Goal: Task Accomplishment & Management: Complete application form

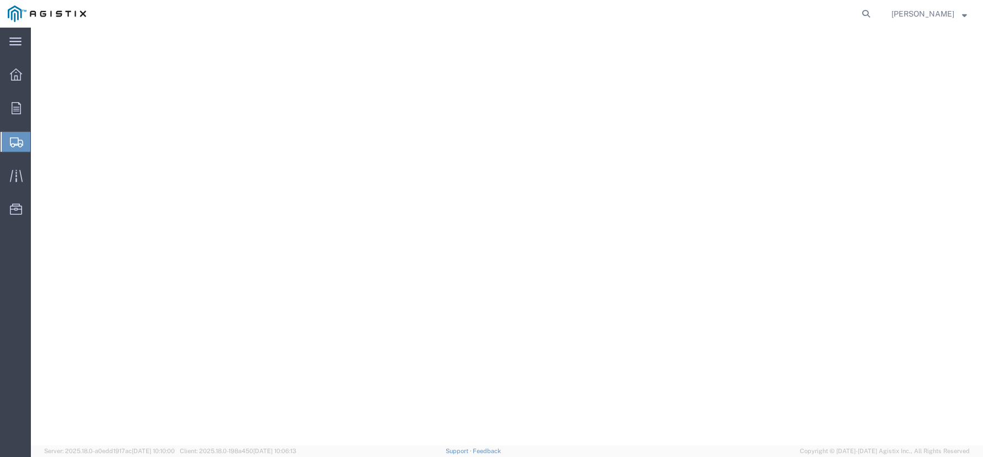
select select
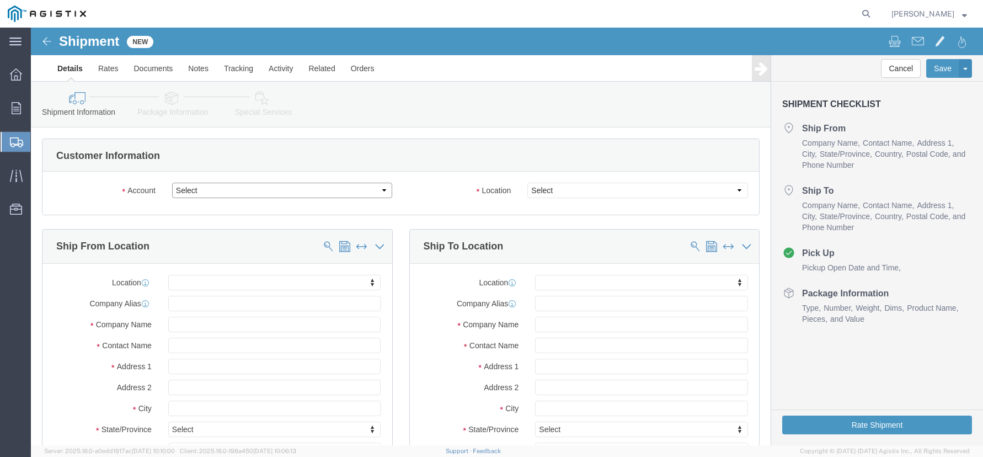
click select "Select Jeta Corp PG&E"
select select "9596"
click select "Select Jeta Corp PG&E"
select select
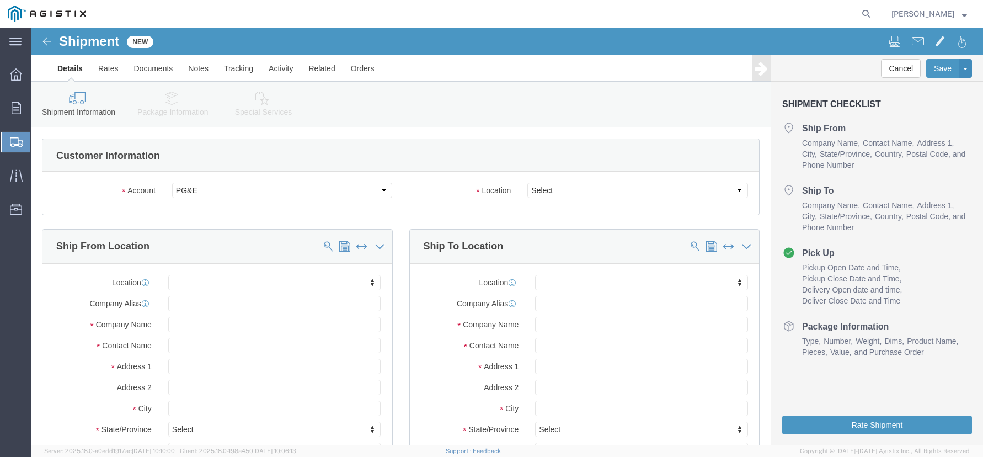
click div
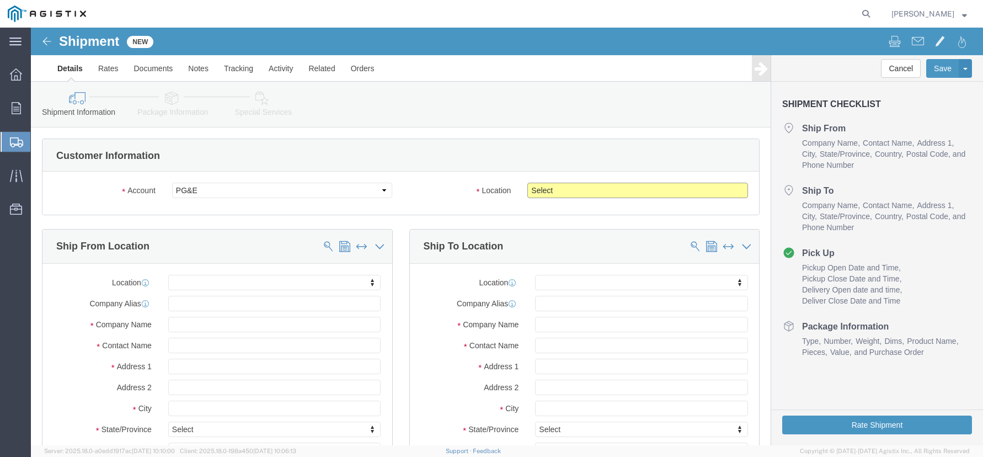
click select "Select All Others [GEOGRAPHIC_DATA] [GEOGRAPHIC_DATA] [GEOGRAPHIC_DATA] [GEOGRA…"
select select "23082"
click select "Select All Others [GEOGRAPHIC_DATA] [GEOGRAPHIC_DATA] [GEOGRAPHIC_DATA] [GEOGRA…"
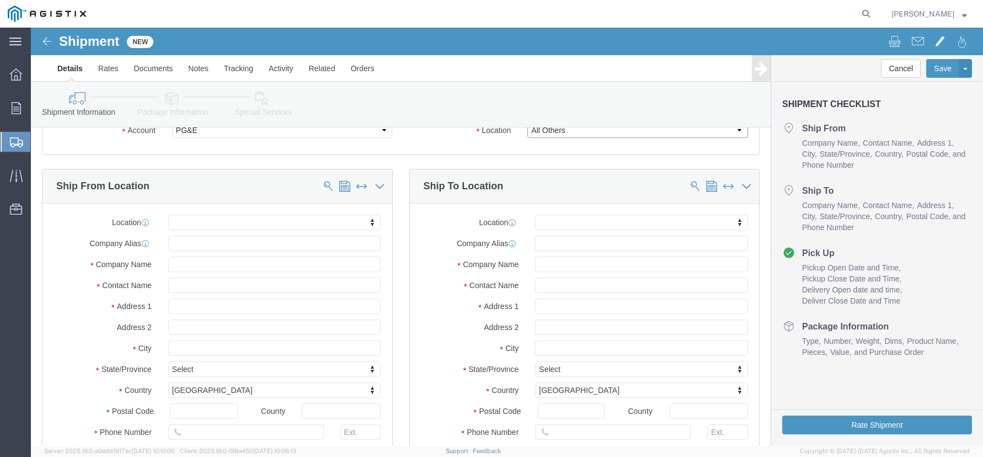
scroll to position [55, 0]
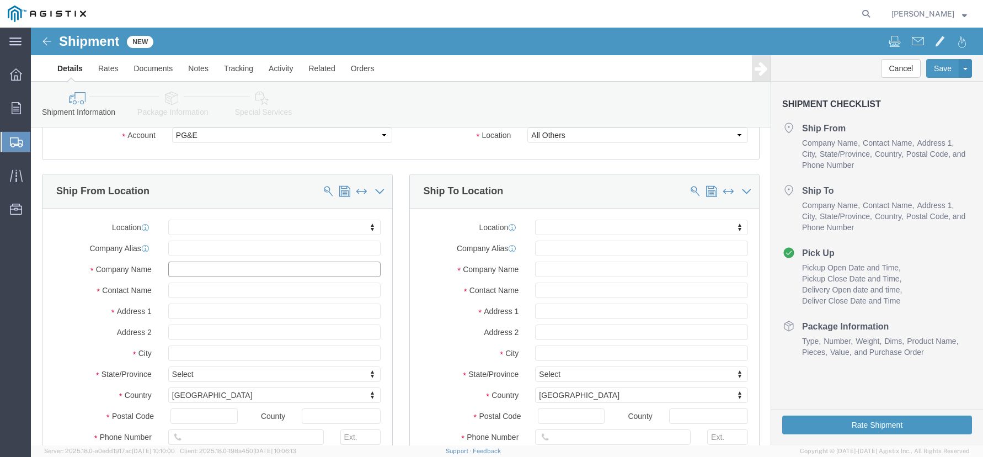
click input "text"
type input "j"
type input "JETA CORPORATION"
click input "text"
type input "N"
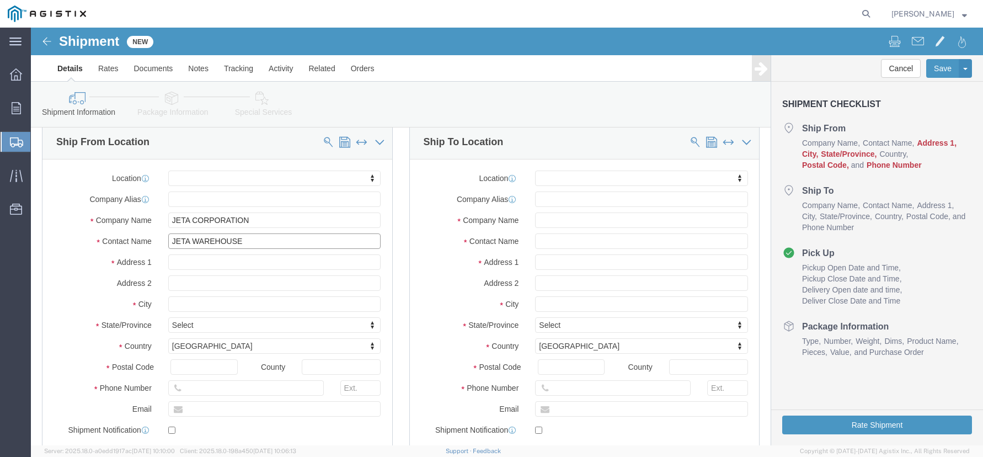
scroll to position [165, 0]
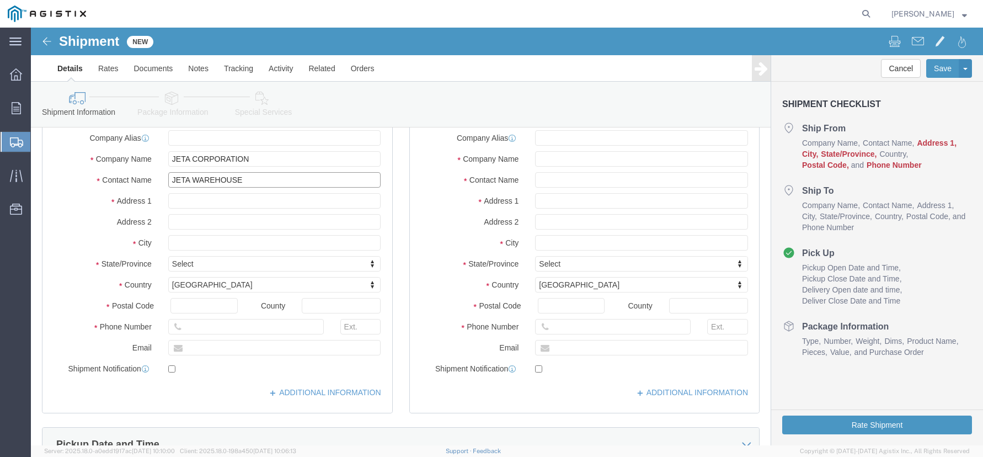
type input "JETA WAREHOUSE"
click input "text"
type input "[STREET_ADDRESS][PERSON_NAME]"
type input "SUITE D"
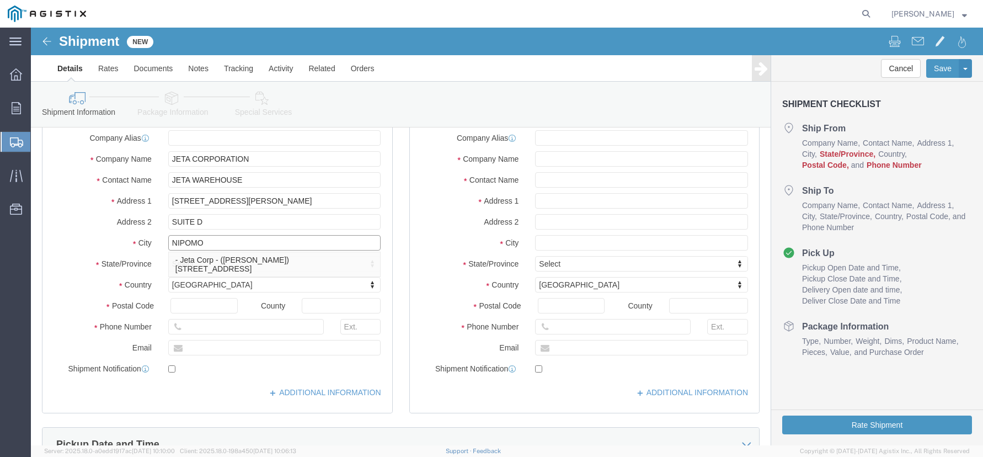
type input "NIPOMO"
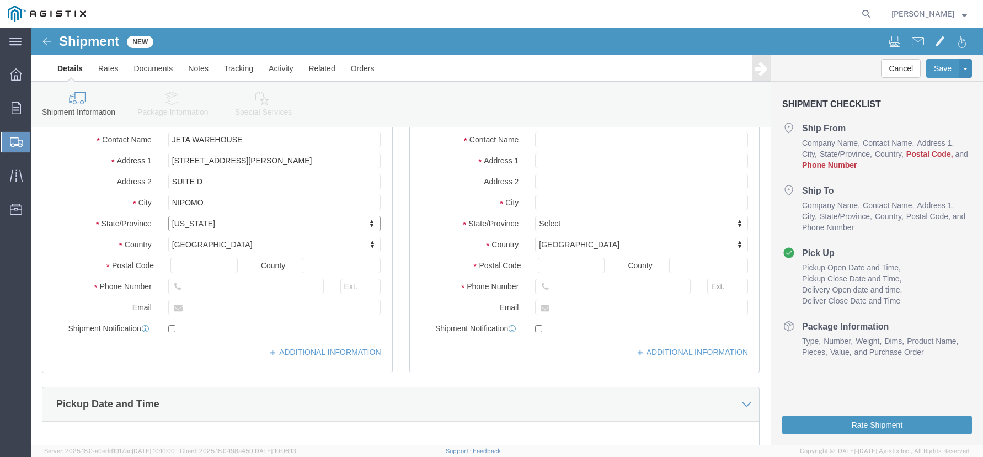
scroll to position [221, 0]
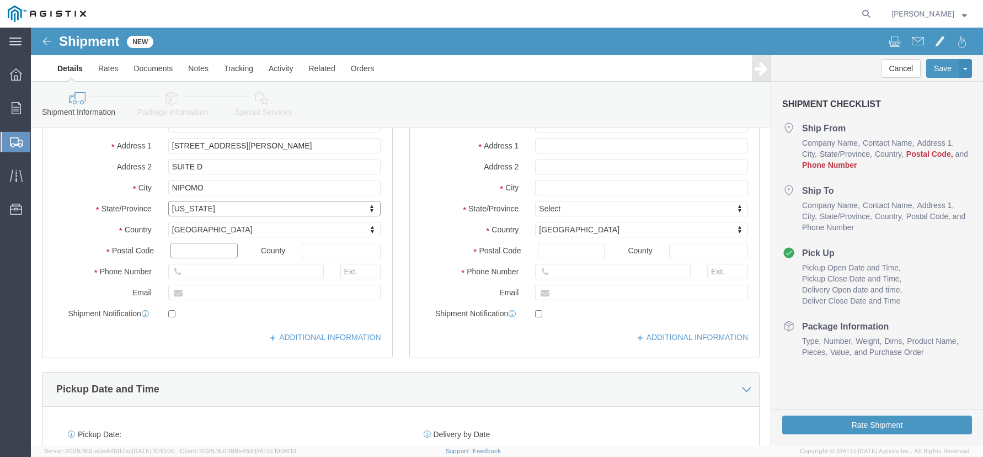
click input "text"
type input "9"
type input "93444"
click input "text"
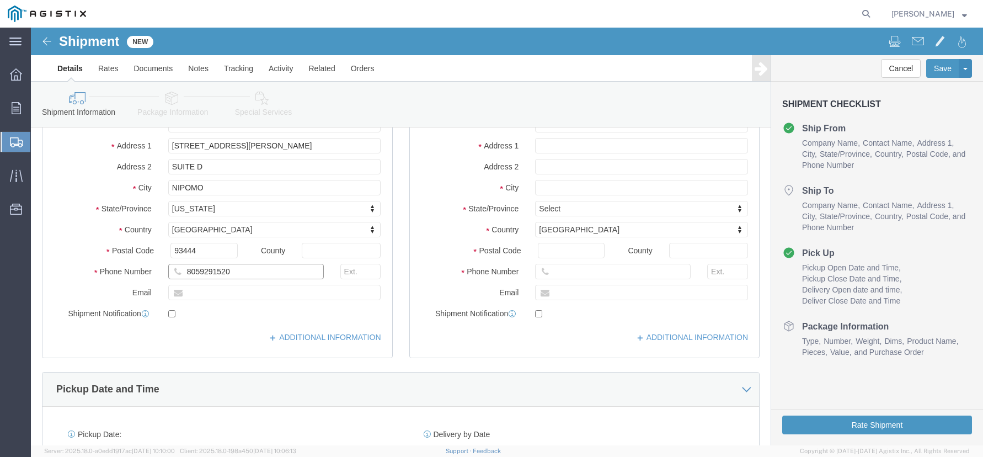
type input "8059291520"
click input "text"
type input "[EMAIL_ADDRESS][DOMAIN_NAME]"
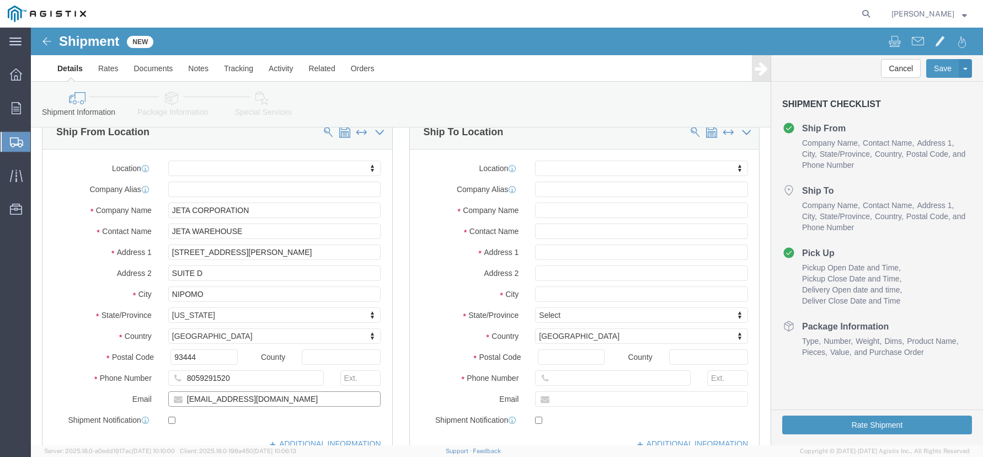
scroll to position [110, 0]
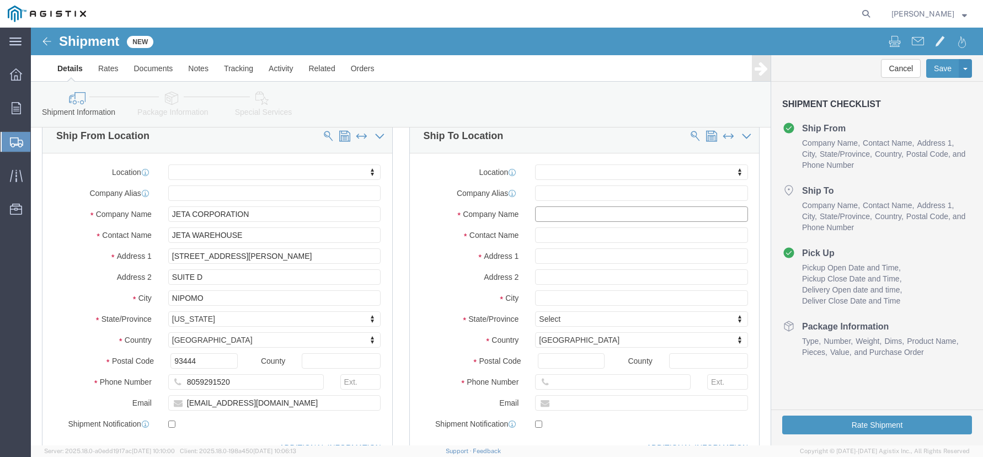
click input "text"
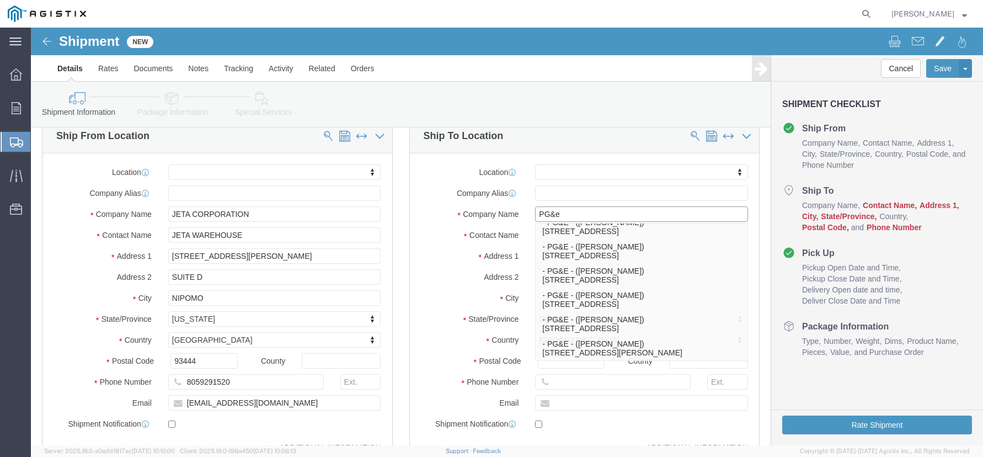
click input "PG&e"
type input "PG&E"
click label "Address 1"
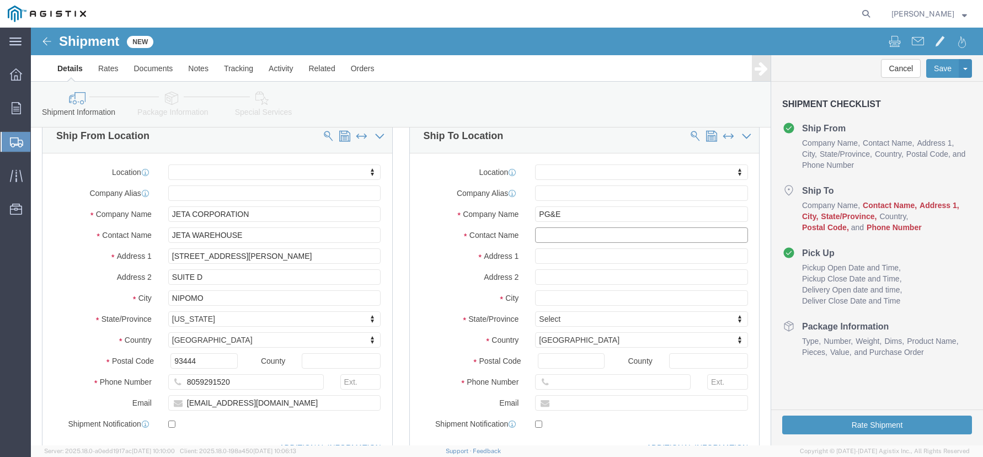
click input "text"
type input "[PERSON_NAME]"
click input "text"
paste input "[STREET_ADDRESS]"
type input "[STREET_ADDRESS]"
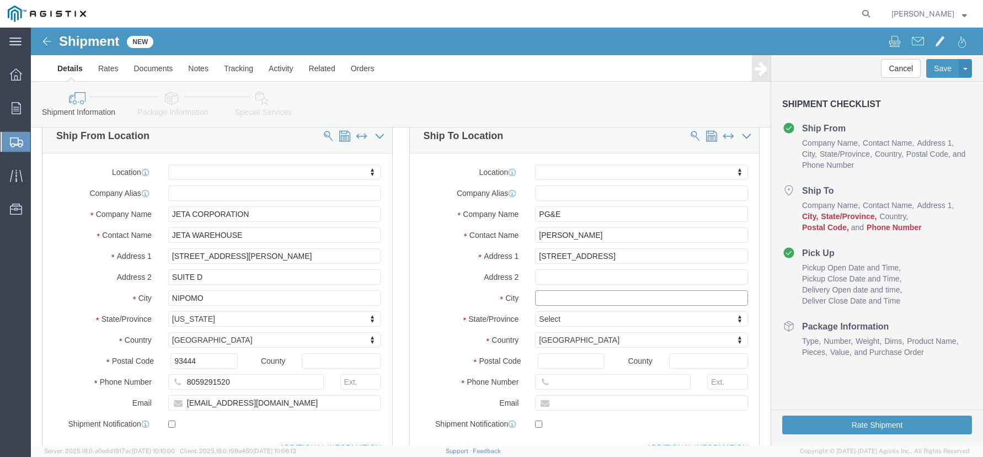
click input "text"
paste input "ANGELS CAMP"
type input "ANGELS CAMP"
click label "Country"
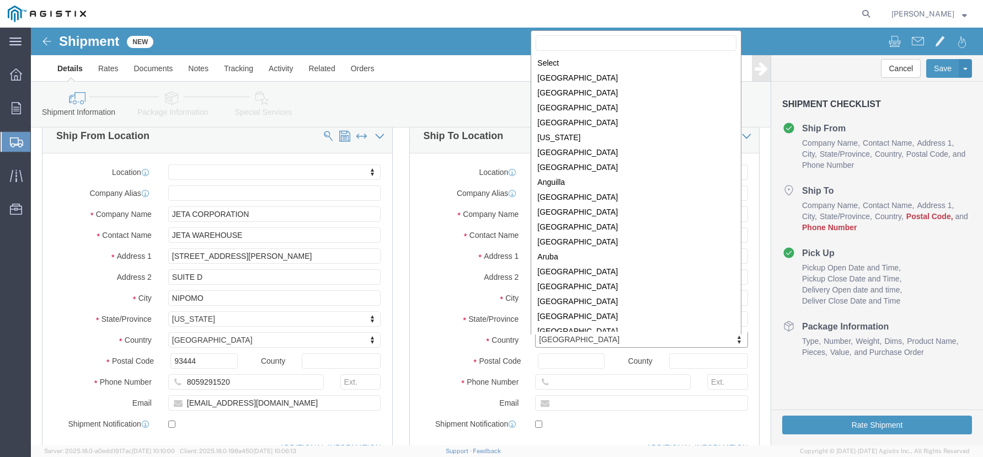
scroll to position [3352, 0]
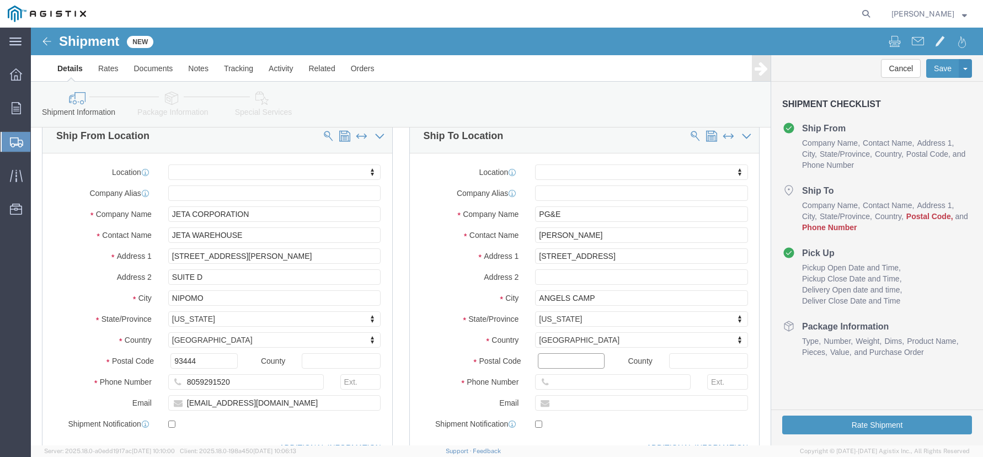
click input "Postal Code"
type input "95222"
click input "text"
paste input "[PHONE_NUMBER]"
type input "2094319030"
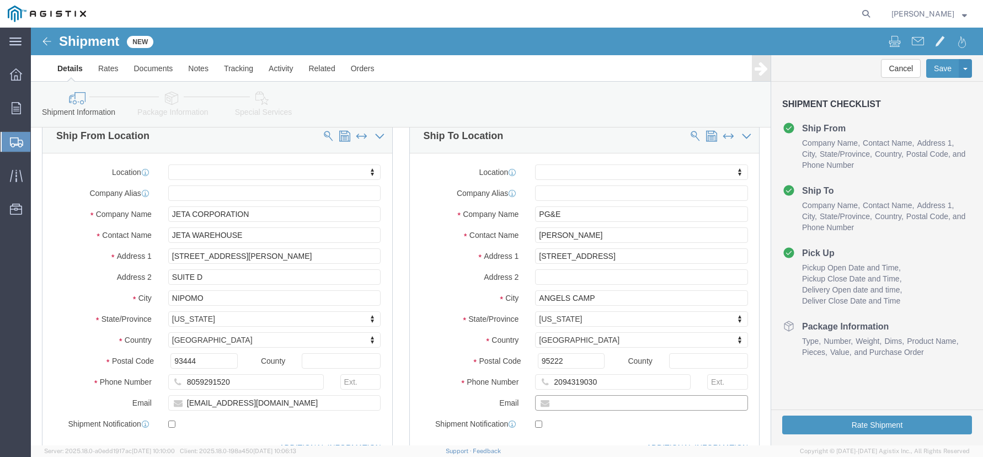
click input "text"
paste input "[EMAIL_ADDRESS][DOMAIN_NAME]"
type input "[EMAIL_ADDRESS][DOMAIN_NAME]"
click label "Address 2"
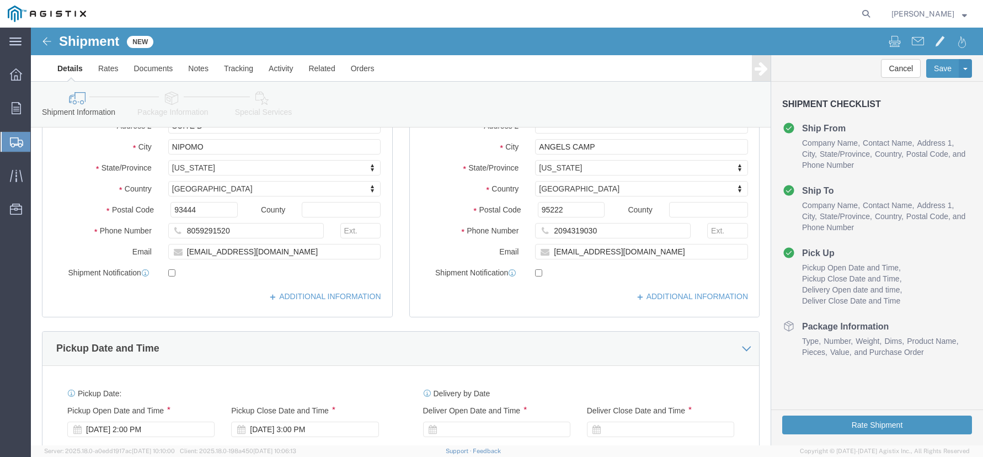
scroll to position [276, 0]
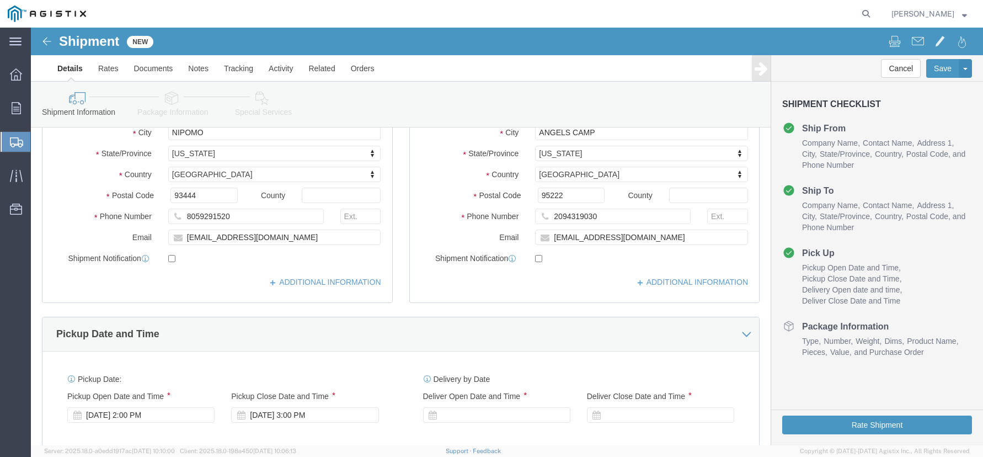
click label
click input "checkbox"
checkbox input "true"
click label
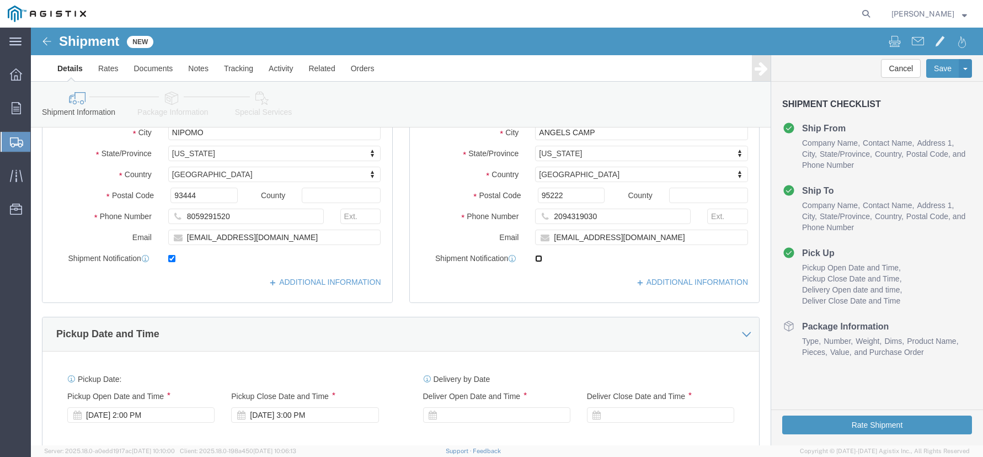
click input "checkbox"
checkbox input "true"
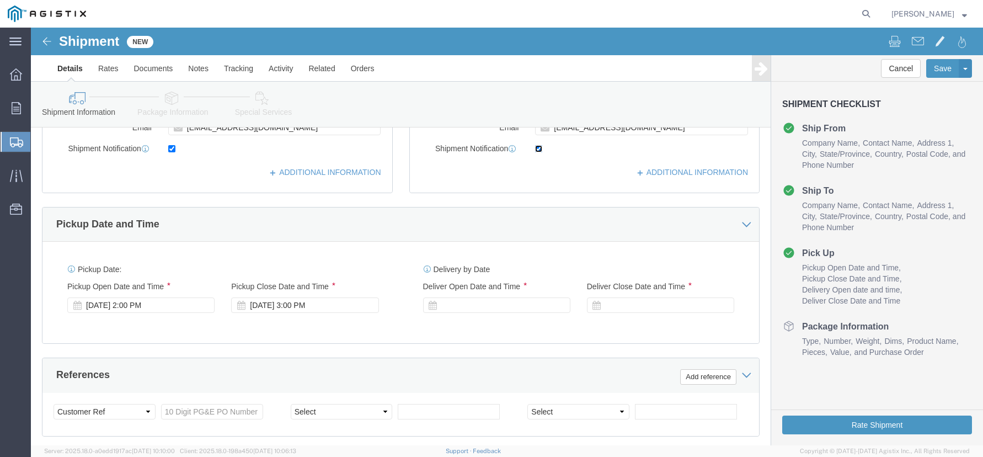
scroll to position [386, 0]
click div "[DATE] 2:00 PM"
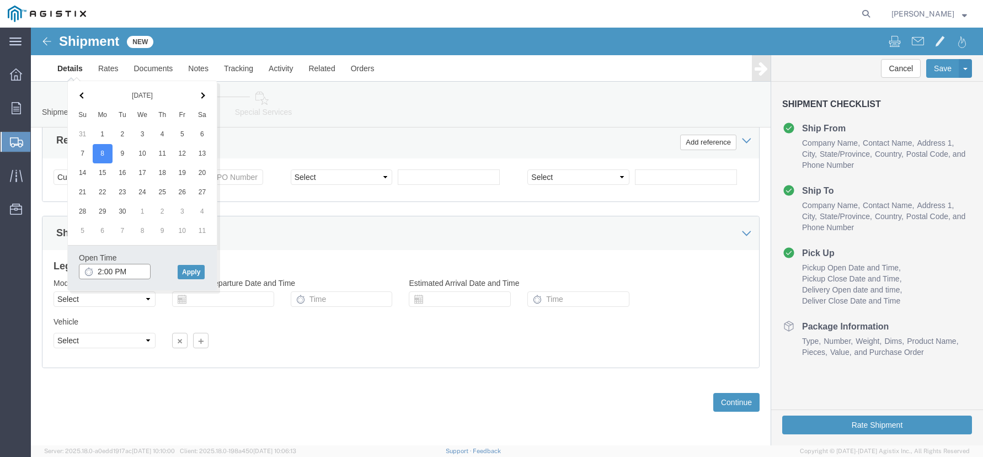
click input "2:00 PM"
type input "8:00 AM"
click button "Apply"
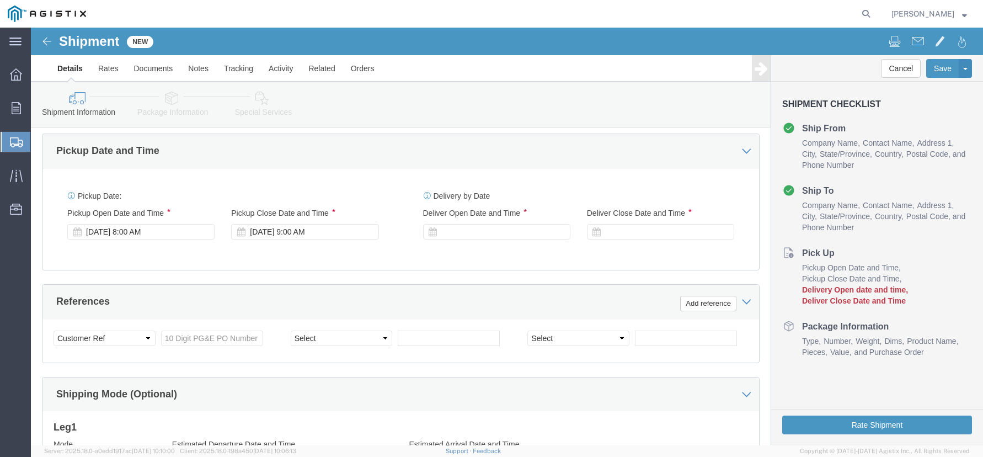
scroll to position [399, 0]
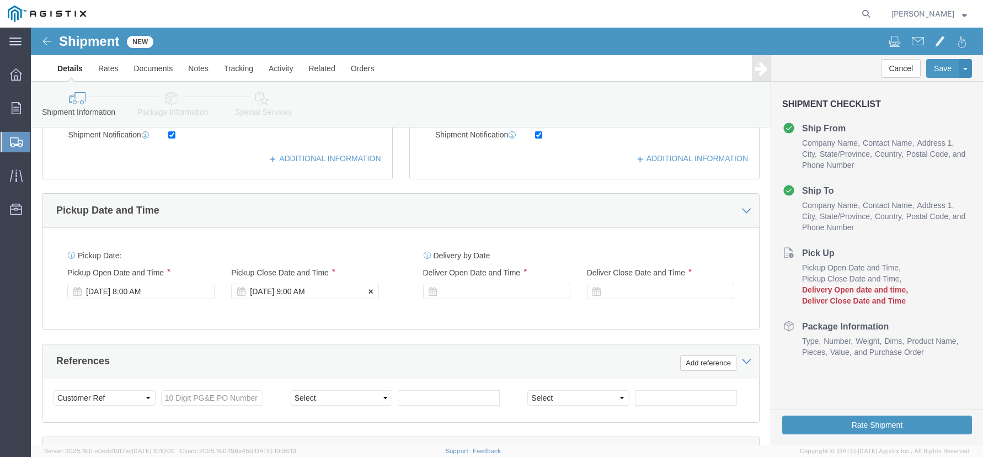
click div "[DATE] 9:00 AM"
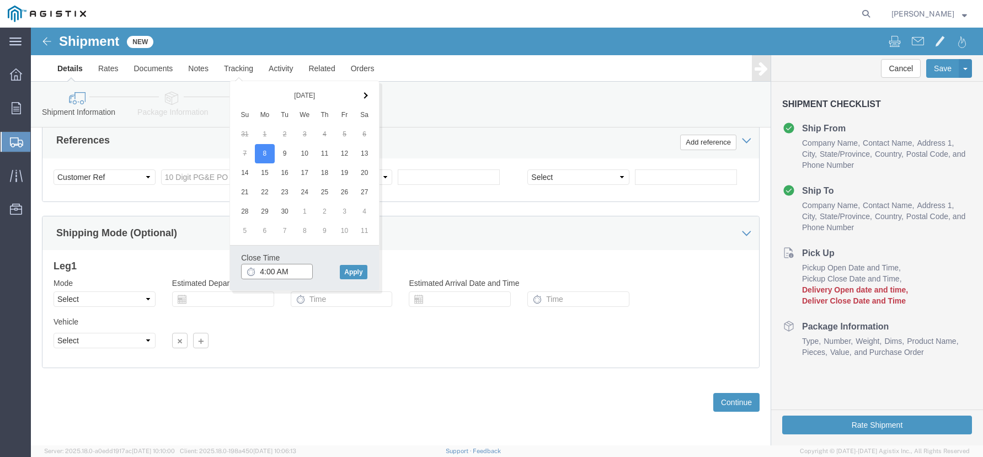
click input "4:00 AM"
type input "4:00 PM"
click button "Apply"
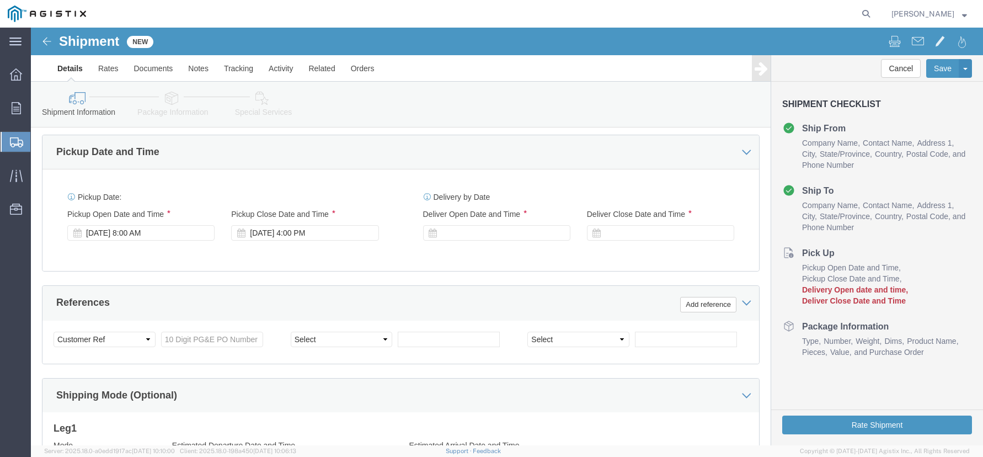
scroll to position [455, 0]
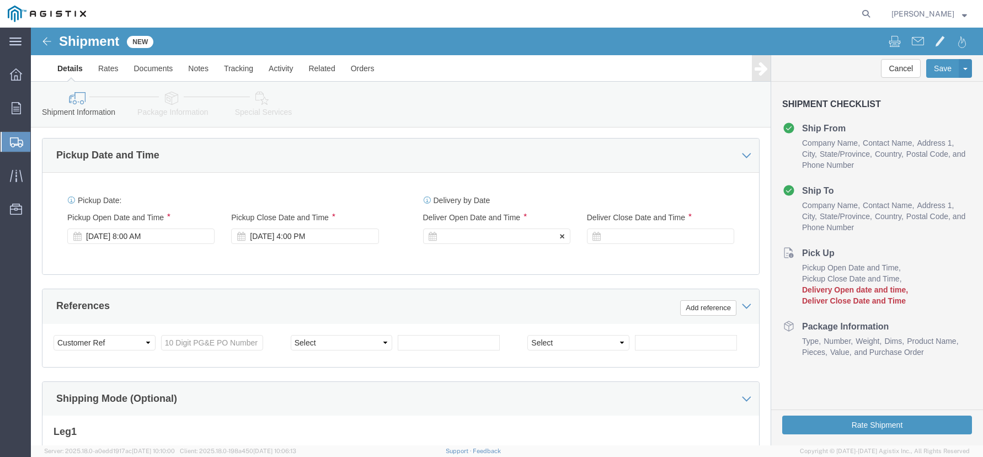
click div
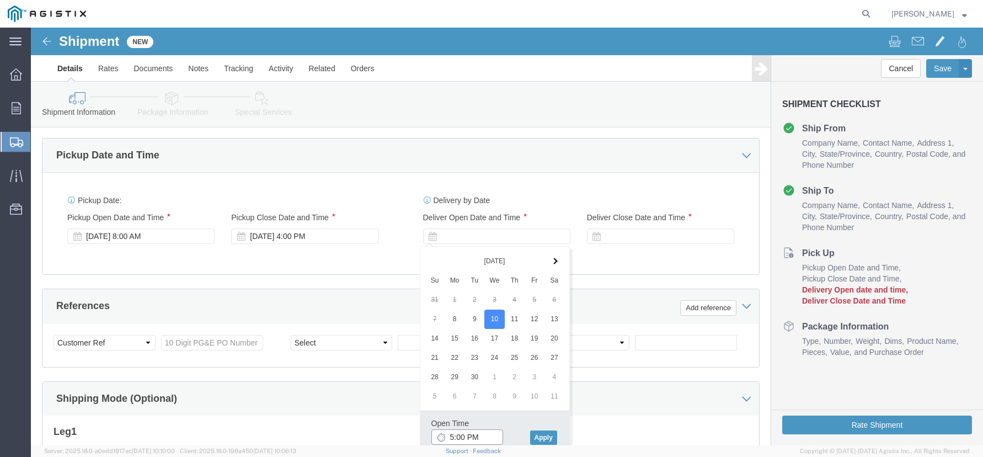
click input "5:00 PM"
type input "8:00 AM"
click div "Open Time 8:00 AM [DATE] 5:00 PM - [DATE] 5:00 PM Cancel Apply"
click button "Apply"
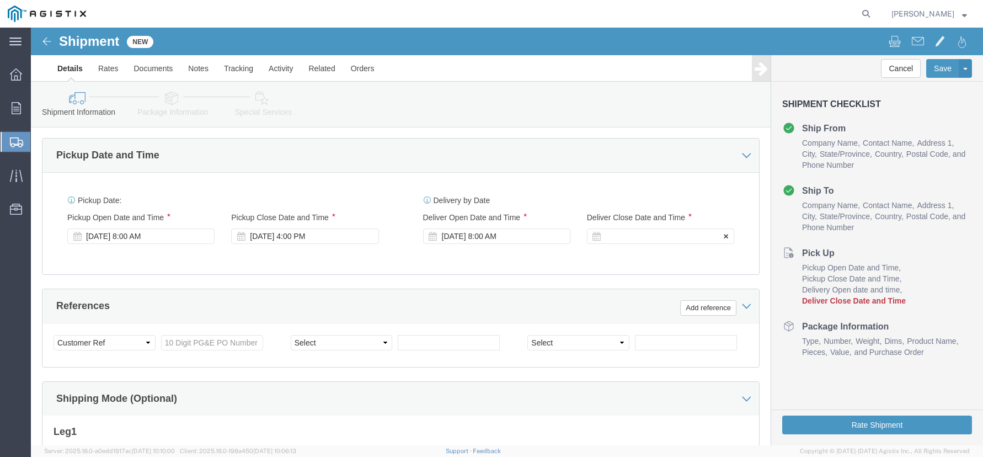
click div
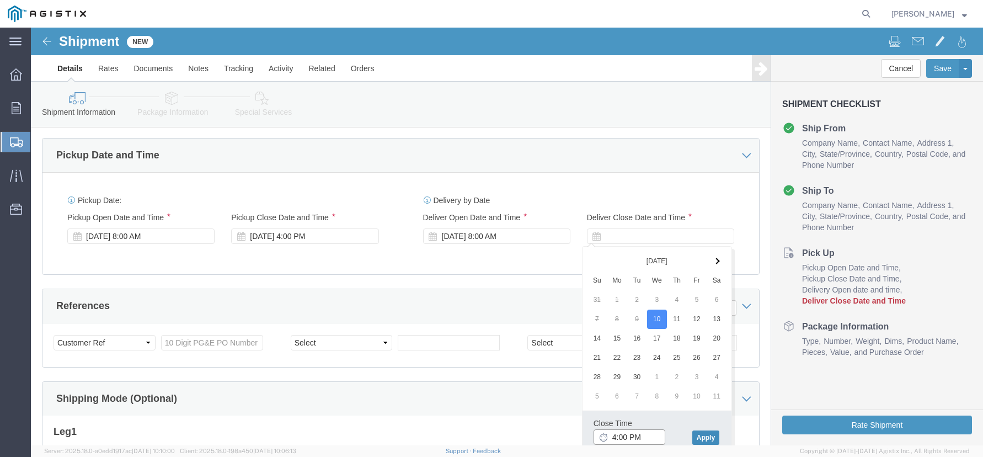
type input "4:00 PM"
click button "Apply"
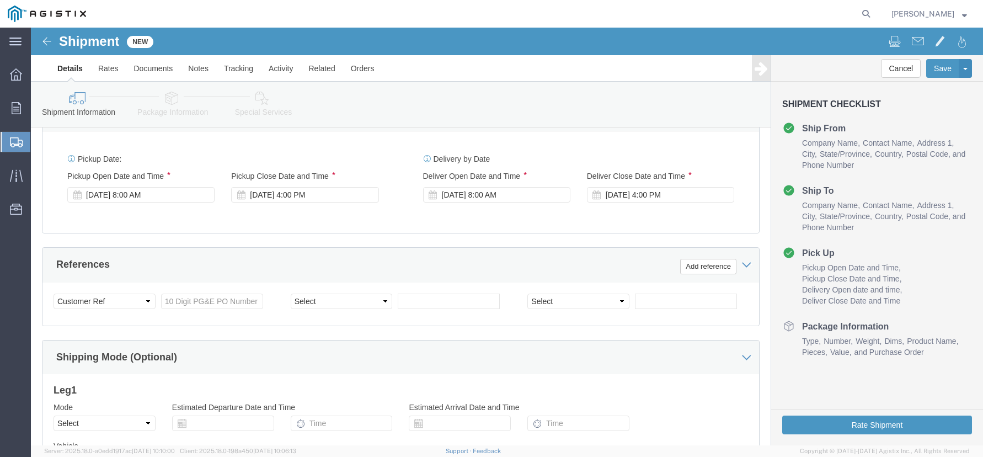
scroll to position [496, 0]
click input "text"
paste input "2701206190"
type input "2701206190"
click select "Select Account Type Activity ID Airline Appointment Number ASN Batch Request # …"
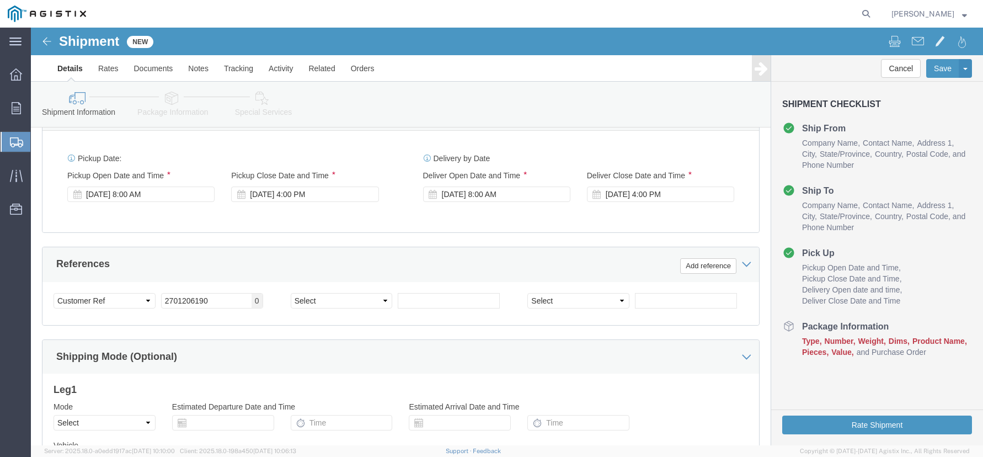
click div "Shipping Mode (Optional)"
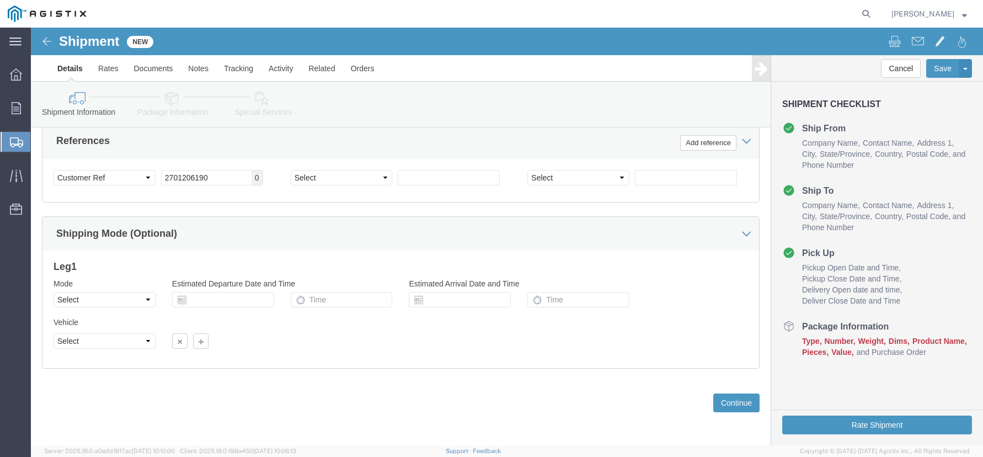
scroll to position [620, 0]
click button "Continue"
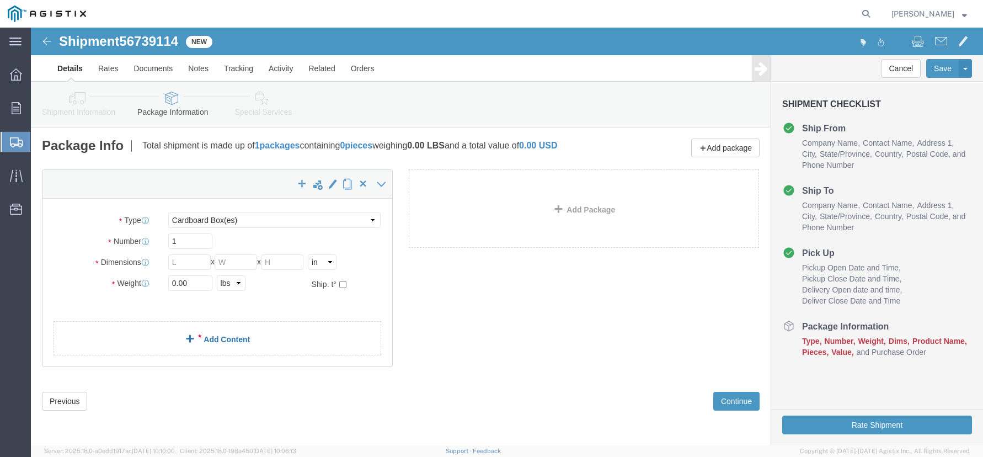
scroll to position [7, 0]
click select "Select Bulk Bundle(s) Cardboard Box(es) Carton(s) Crate(s) Drum(s) (Fiberboard)…"
select select "BNDL"
click select "Select Bulk Bundle(s) Cardboard Box(es) Carton(s) Crate(s) Drum(s) (Fiberboard)…"
click input "text"
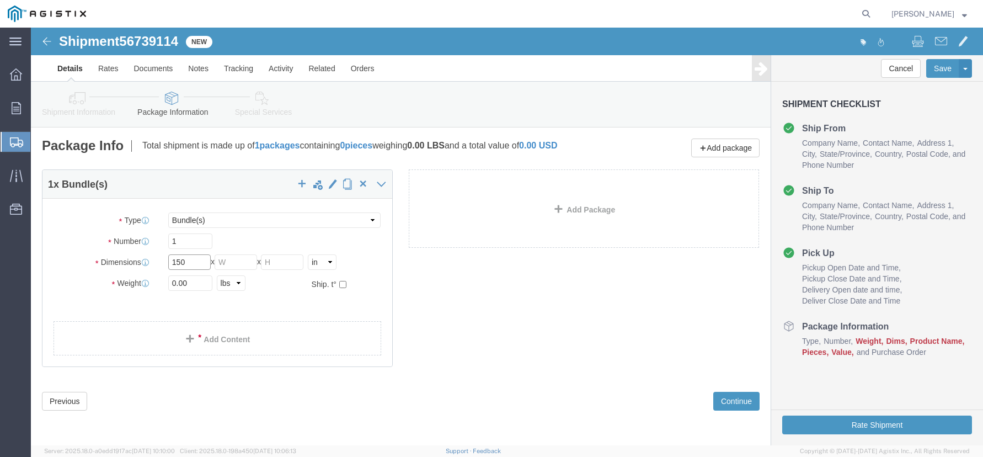
type input "150"
type input "4"
type input "50"
click link "Add Content"
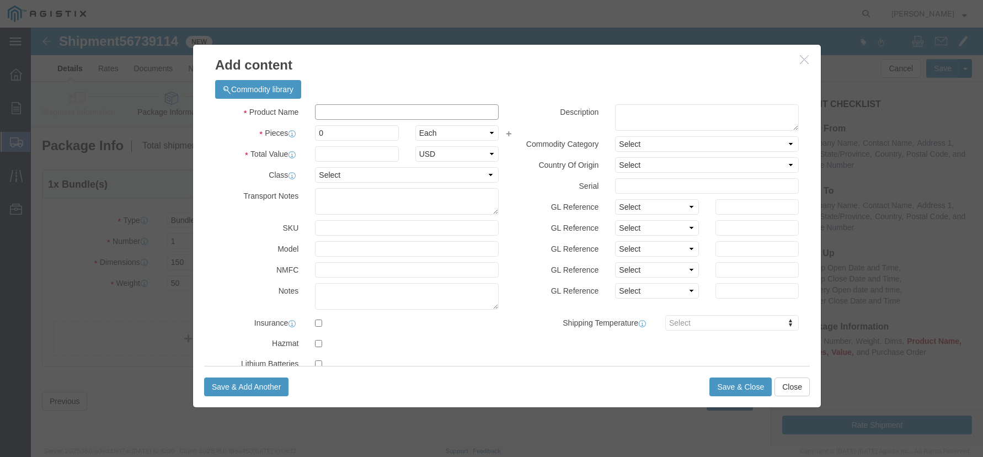
click input "text"
paste input "THREADED [PERSON_NAME]"
type input "THREADED [PERSON_NAME]"
click input "0"
type input "3"
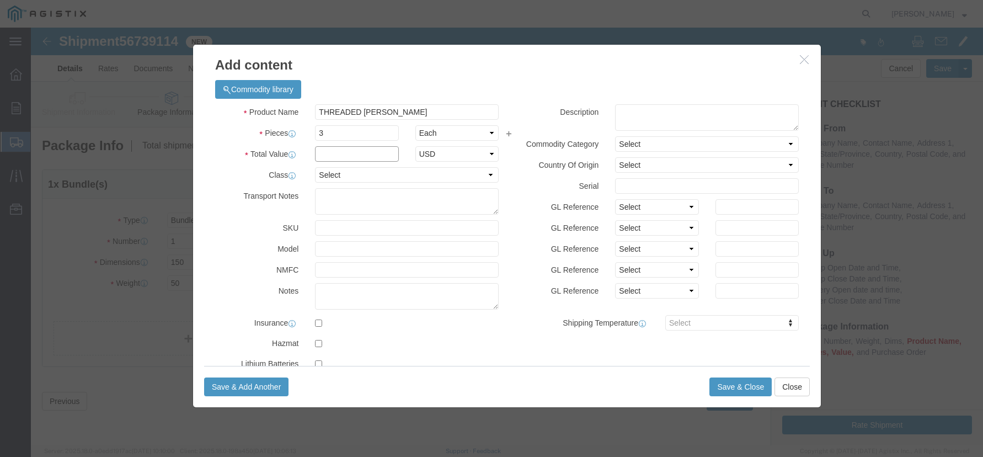
click input "text"
type input "594.00"
click select "Select 50 55 60 65 70 85 92.5 100 125 175 250 300 400"
select select "55"
click select "Select 50 55 60 65 70 85 92.5 100 125 175 250 300 400"
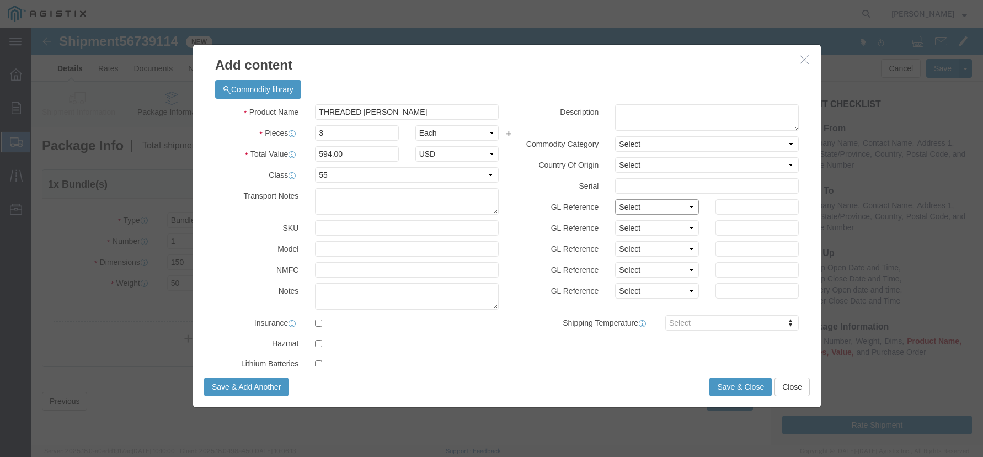
click select "Select Account Type Activity ID Airline Appointment Number ASN Batch Number Bil…"
select select "PURCHORD"
click select "Select Account Type Activity ID Airline Appointment Number ASN Batch Number Bil…"
click input "text"
paste input "2701206190"
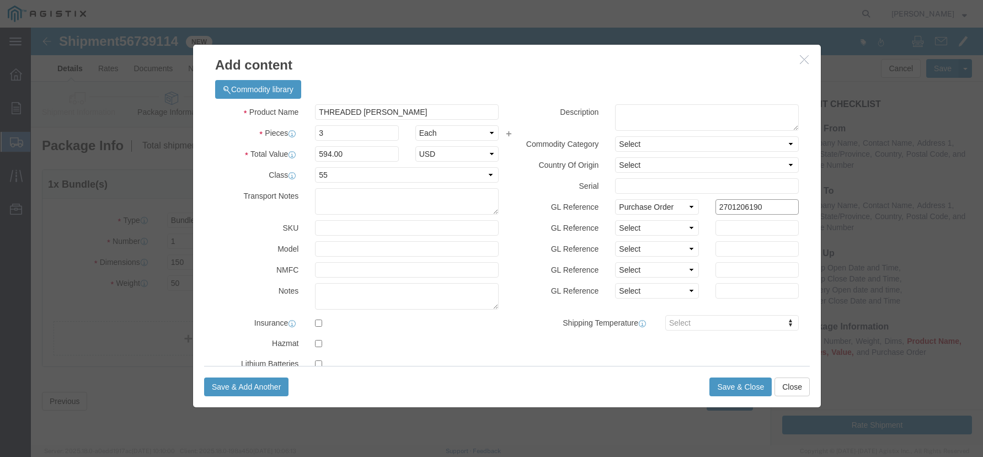
scroll to position [0, 0]
type input "2701206190"
click button "Save & Close"
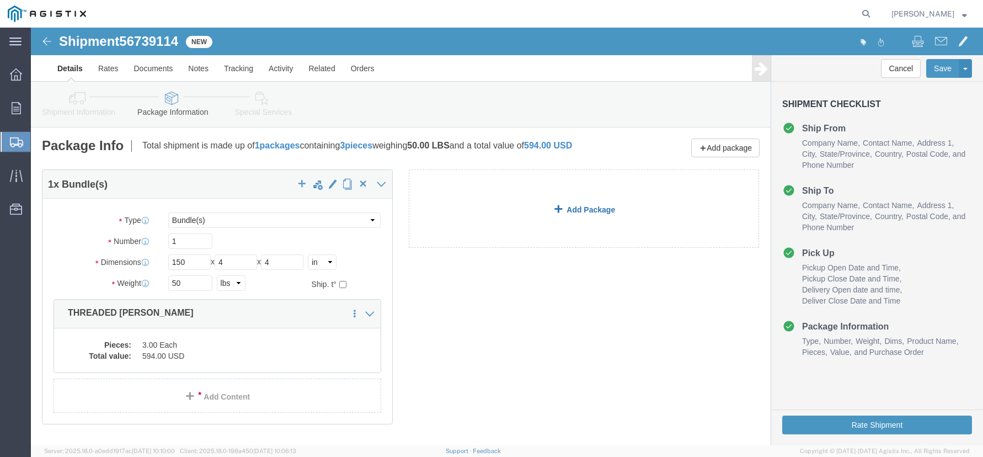
click link "Add Package"
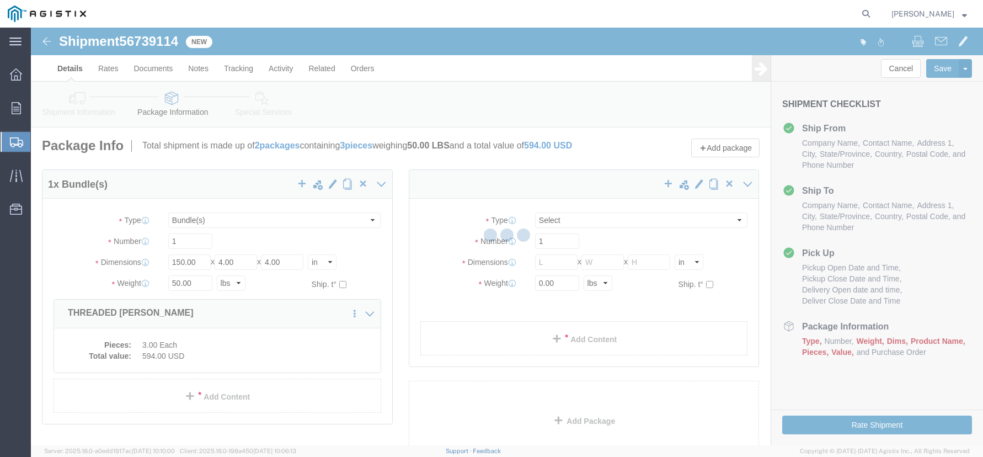
select select "BNDL"
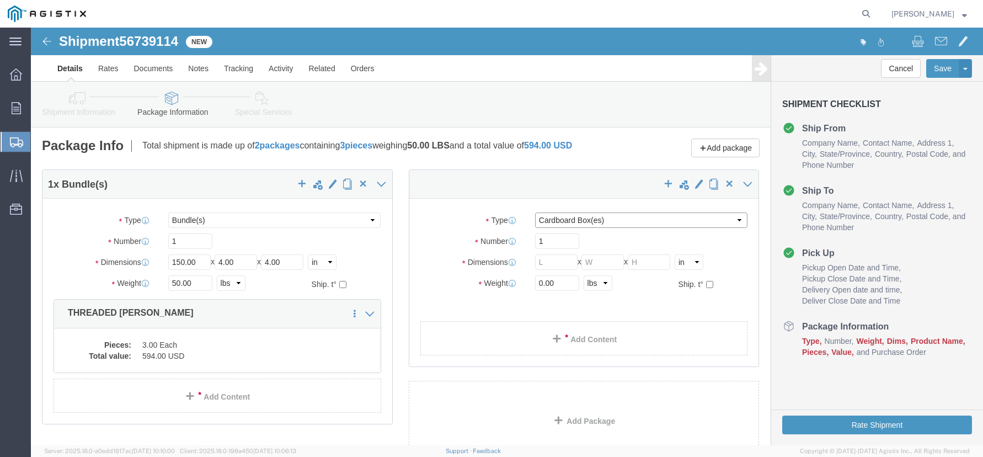
click select "Select Bulk Bundle(s) Cardboard Box(es) Carton(s) Crate(s) Drum(s) (Fiberboard)…"
select select "PONS"
click select "Select Bulk Bundle(s) Cardboard Box(es) Carton(s) Crate(s) Drum(s) (Fiberboard)…"
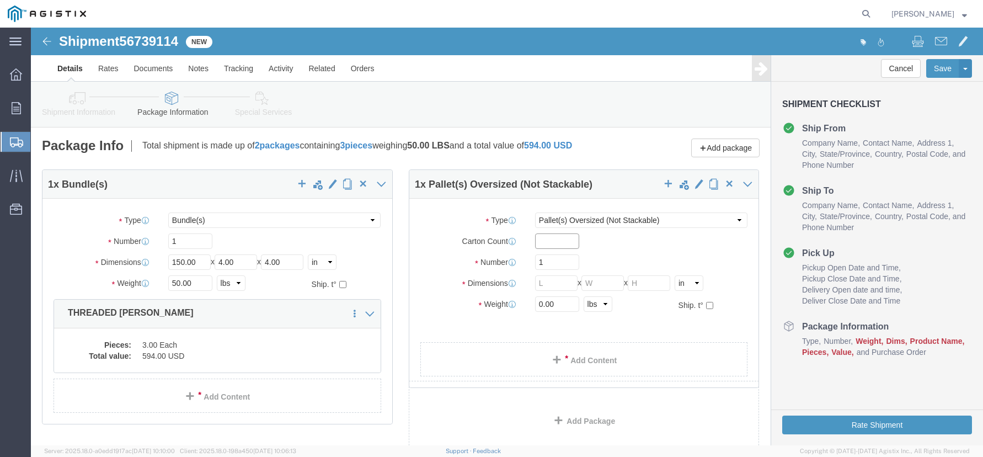
click input "text"
click div "Package Type Select Bulk Bundle(s) Cardboard Box(es) Carton(s) Crate(s) Drum(s)…"
click input "text"
type input "60"
type input "30"
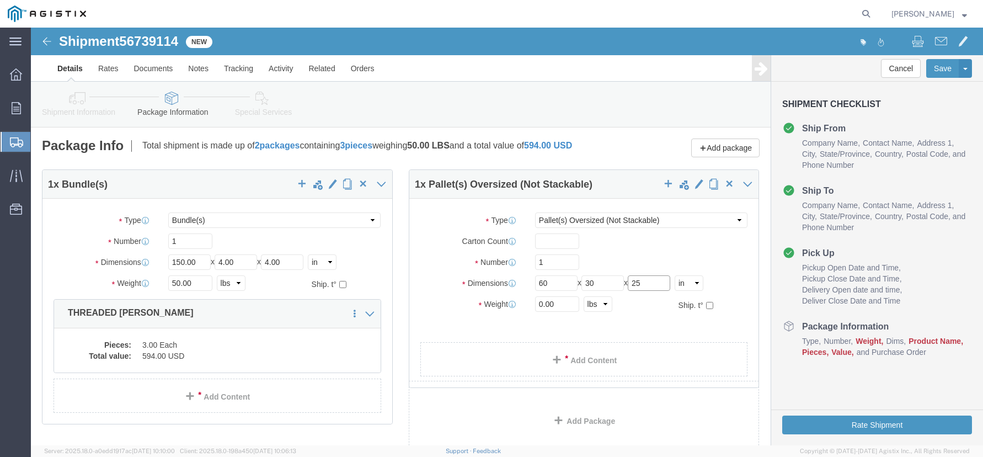
type input "25"
click input "0.00"
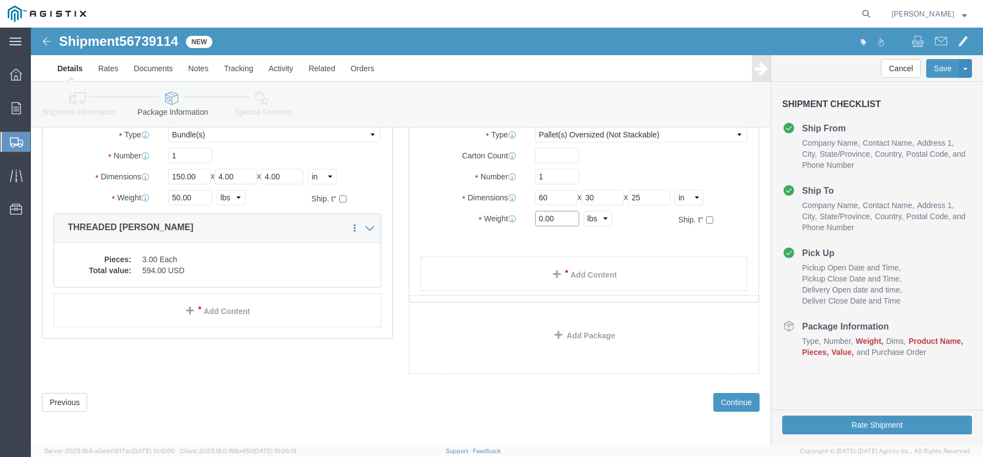
scroll to position [93, 0]
type input "0"
type input "100"
click link "Add Content"
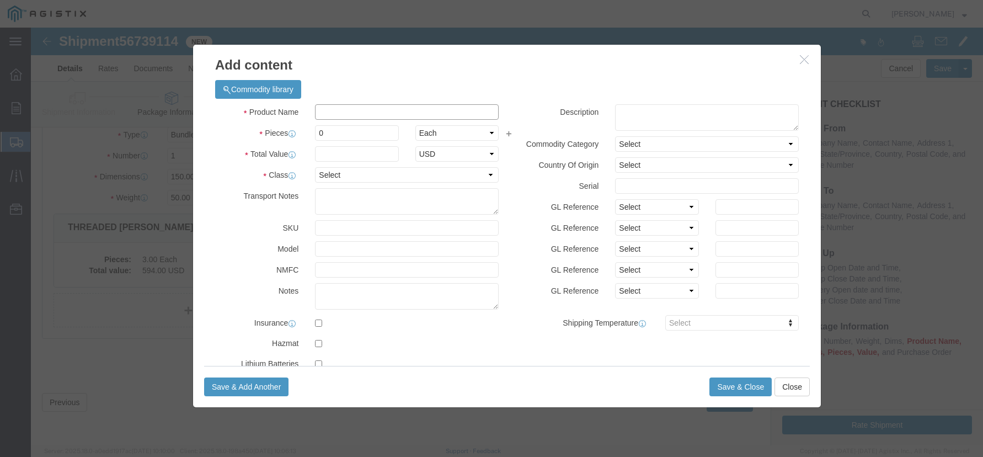
click input "text"
type input "ELECTRICAL MATERIALS"
click input "0"
click input "text"
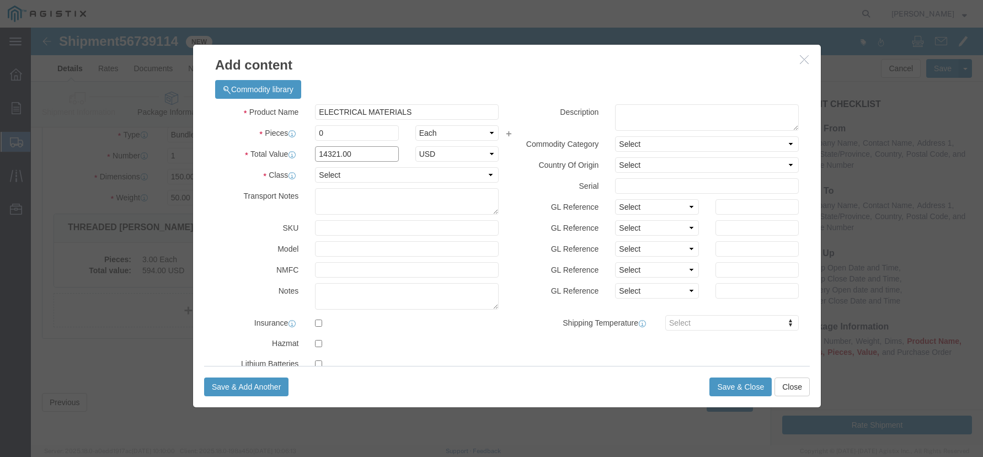
type input "14321.00"
click label "Model"
click select "Select Account Type Activity ID Airline Appointment Number ASN Batch Number Bil…"
select select "PURCHORD"
click select "Select Account Type Activity ID Airline Appointment Number ASN Batch Number Bil…"
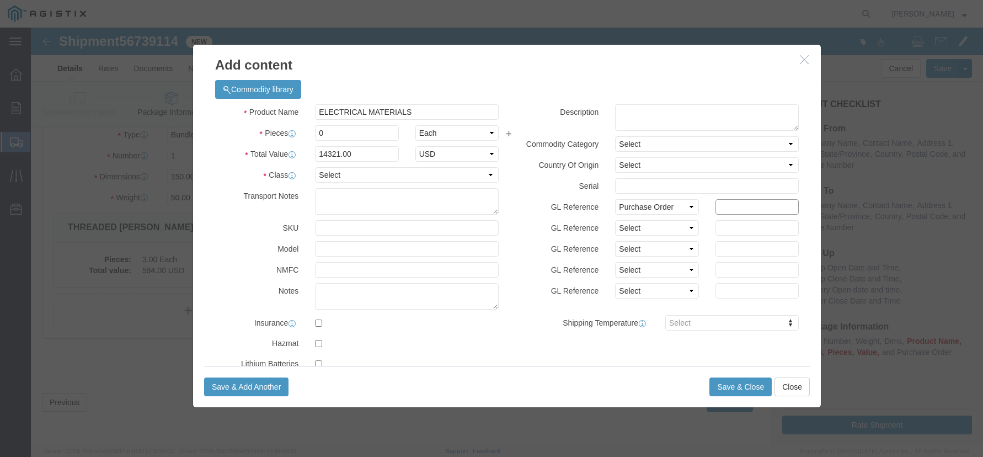
click input "text"
paste input "2701206190"
type input "2701206190"
click select "Select 50 55 60 65 70 85 92.5 100 125 175 250 300 400"
select select "55"
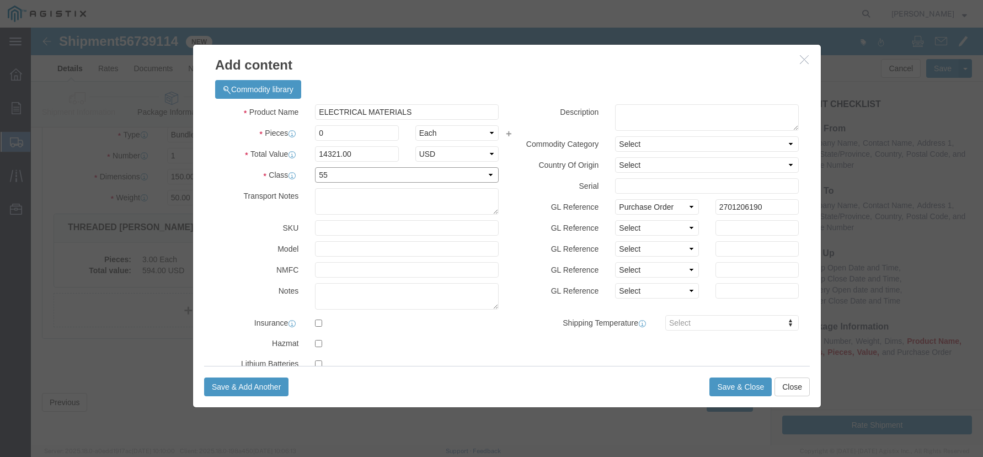
click select "Select 50 55 60 65 70 85 92.5 100 125 175 250 300 400"
click button "Save & Close"
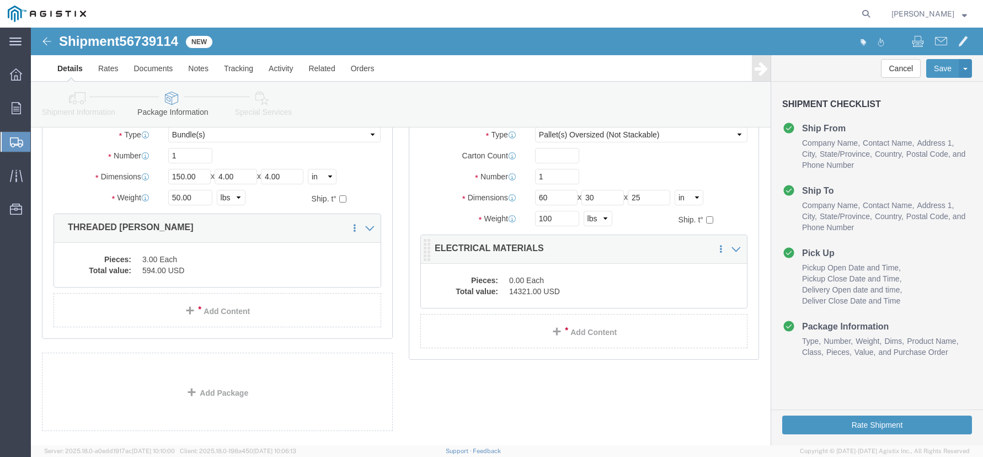
click dd "0.00 Each"
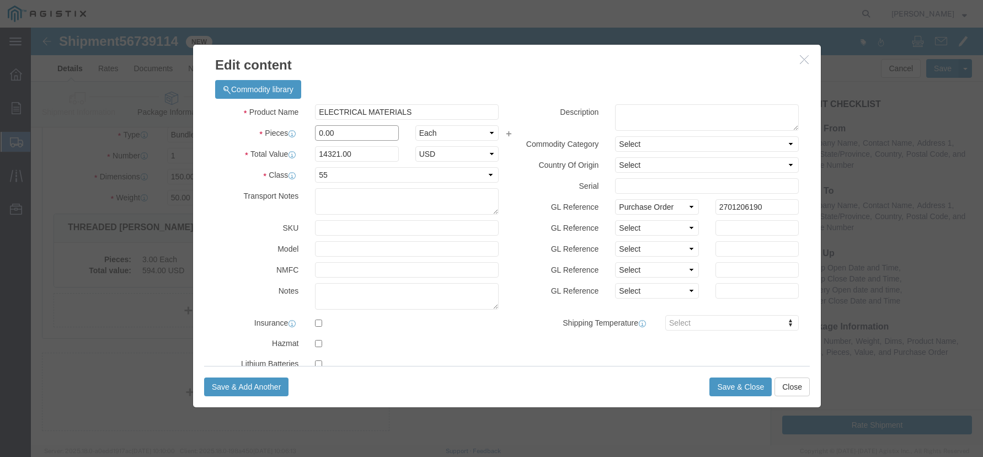
click input "0.00"
type input "0"
type input "79"
type input "1131359"
click button "Save & Close"
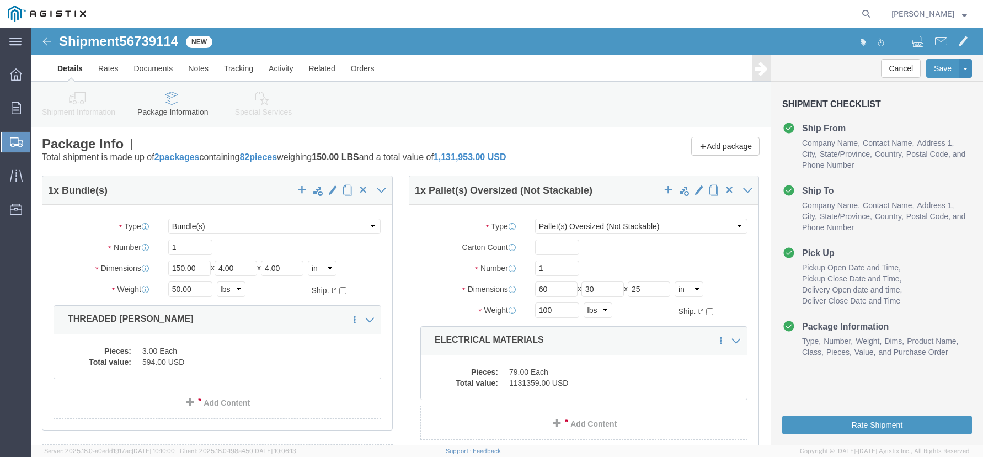
scroll to position [0, 0]
click button "Rate Shipment"
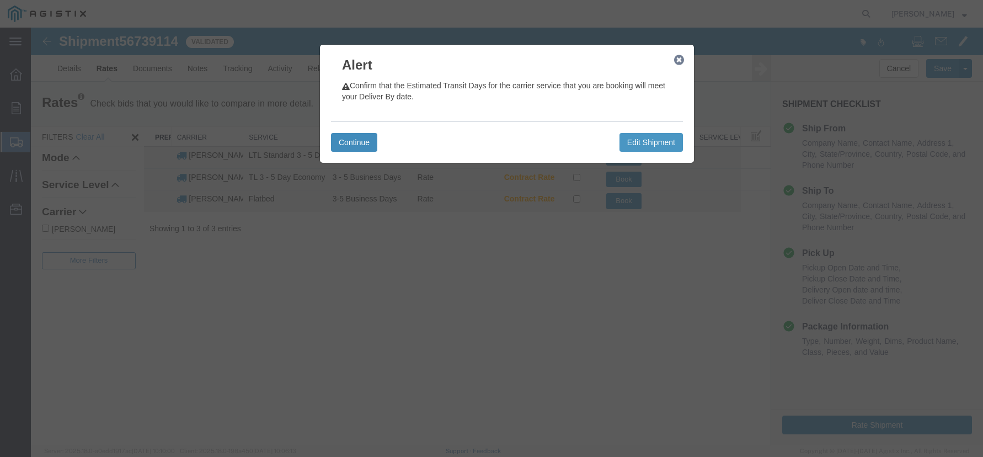
click at [364, 135] on button "Continue" at bounding box center [354, 142] width 46 height 19
